Goal: Information Seeking & Learning: Learn about a topic

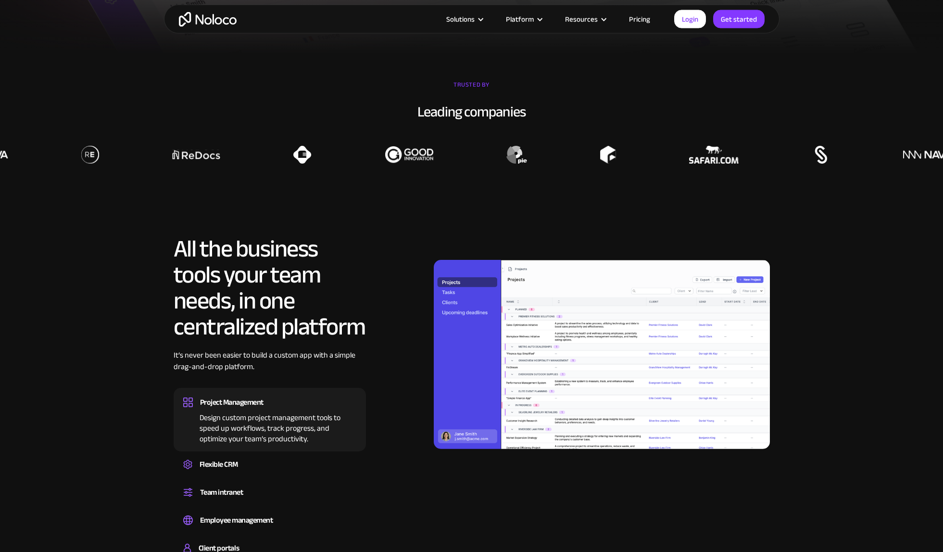
scroll to position [976, 0]
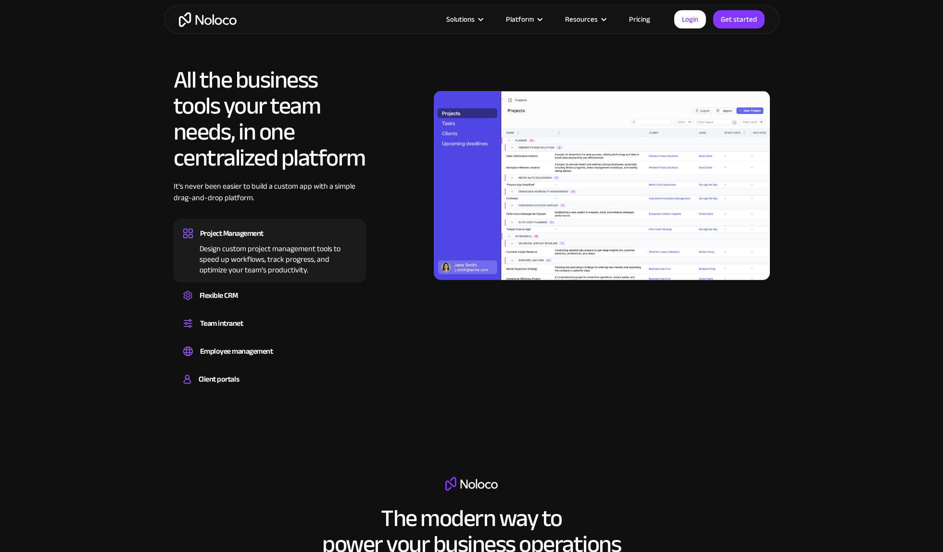
click at [449, 125] on img at bounding box center [602, 185] width 336 height 189
click at [266, 332] on div "Set up a central space for your team to collaborate, share information, and sta…" at bounding box center [269, 331] width 173 height 3
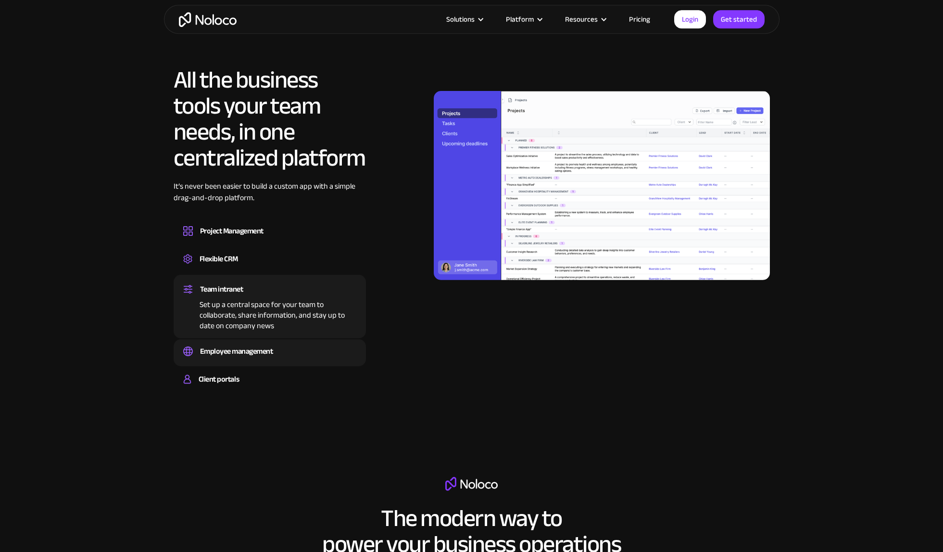
click at [267, 355] on div "Employee management" at bounding box center [236, 351] width 73 height 14
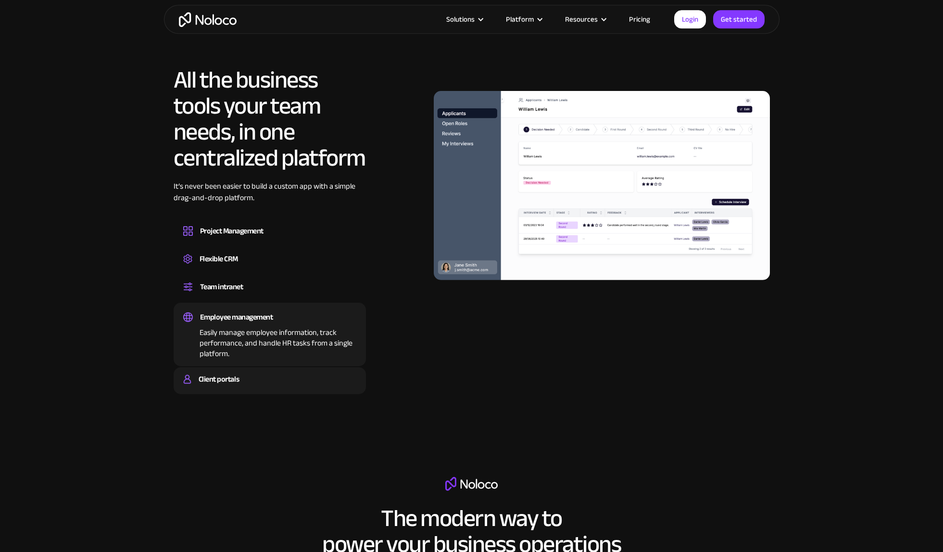
click at [259, 385] on div "Client portals" at bounding box center [269, 379] width 173 height 14
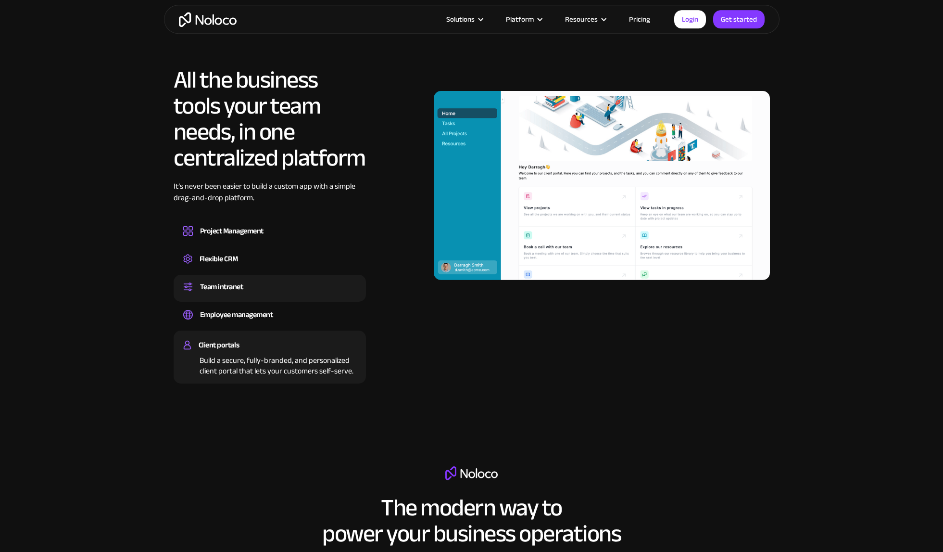
click at [251, 290] on div "Team intranet" at bounding box center [269, 286] width 173 height 14
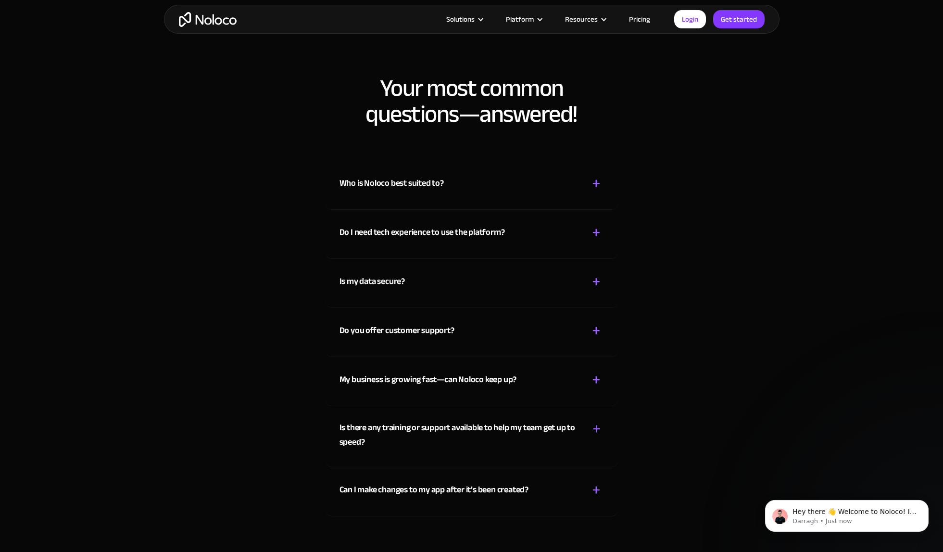
scroll to position [5100, 0]
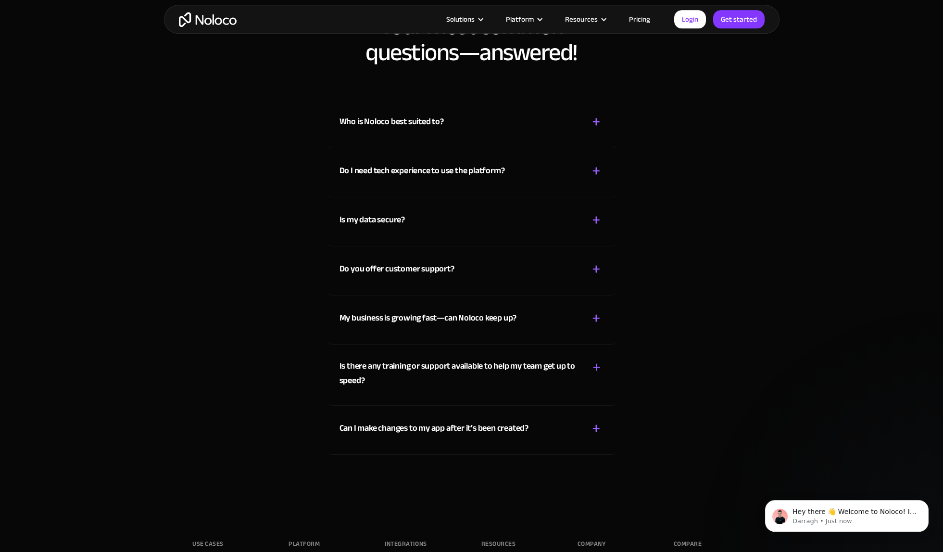
drag, startPoint x: 946, startPoint y: 219, endPoint x: 124, endPoint y: 1, distance: 850.8
click at [590, 174] on div "+ -" at bounding box center [596, 171] width 15 height 17
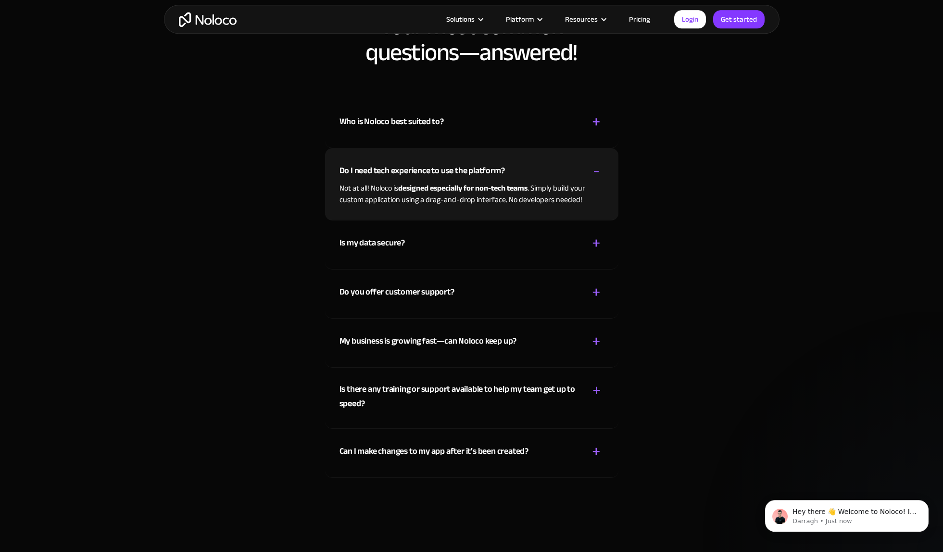
click at [590, 174] on div "+ -" at bounding box center [596, 171] width 15 height 17
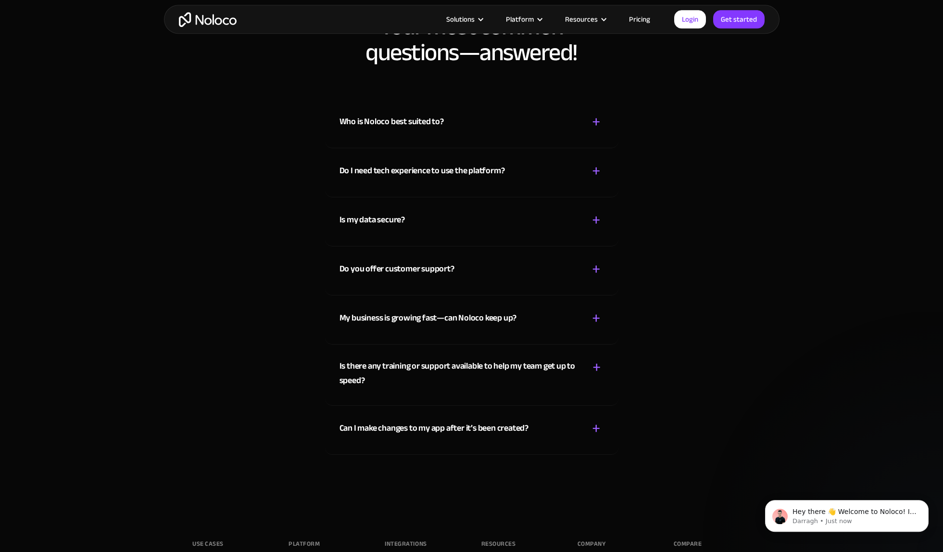
click at [600, 124] on div "+" at bounding box center [596, 122] width 9 height 17
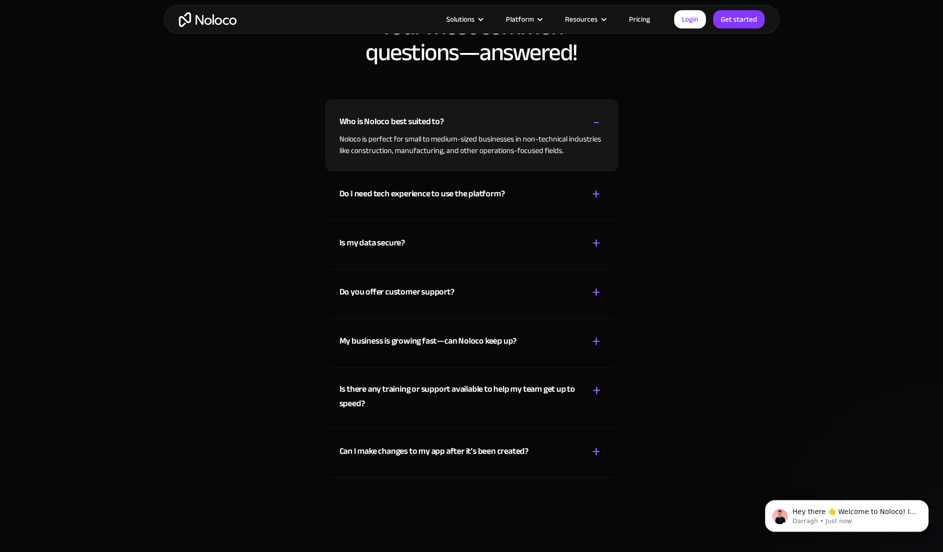
click at [599, 124] on div "-" at bounding box center [596, 122] width 7 height 17
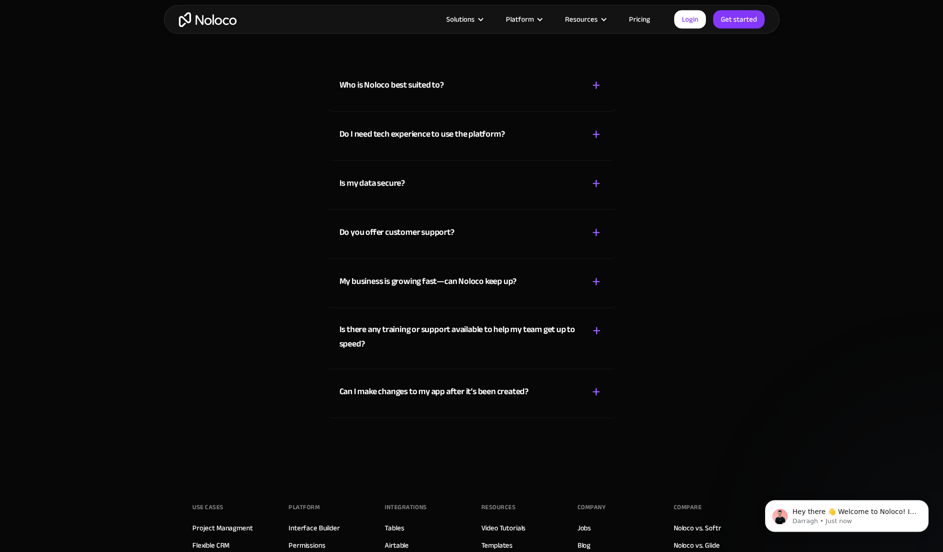
scroll to position [5157, 0]
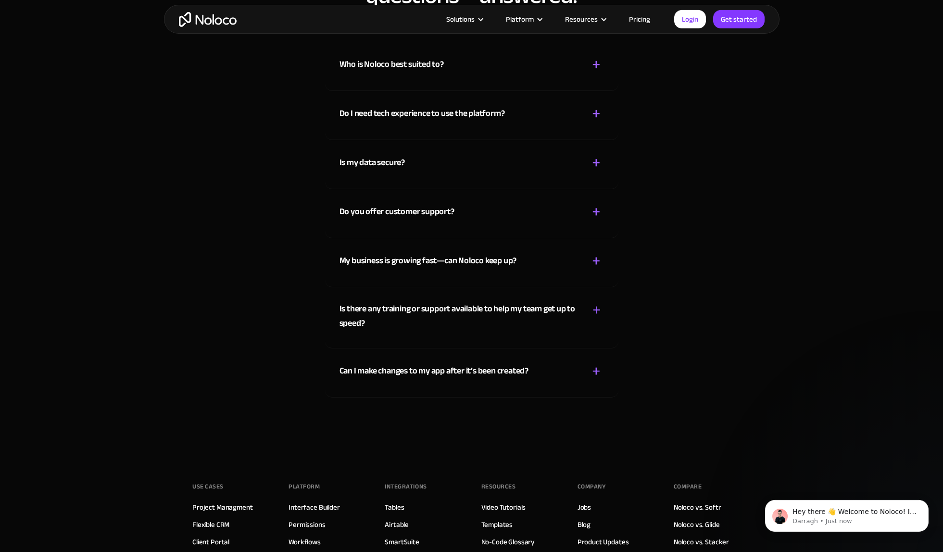
click at [642, 21] on link "Pricing" at bounding box center [639, 19] width 45 height 13
